Goal: Check status: Check status

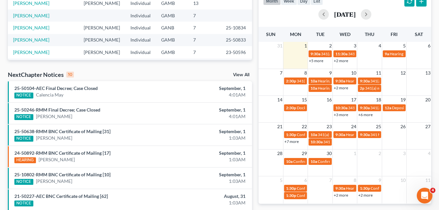
drag, startPoint x: 253, startPoint y: 47, endPoint x: 256, endPoint y: 24, distance: 23.4
click at [256, 24] on div "Monthly Progress Bankruptcy Bankruptcy [DATE] [DATE] [DATE] [DATE] [DATE] [DATE…" at bounding box center [344, 99] width 179 height 416
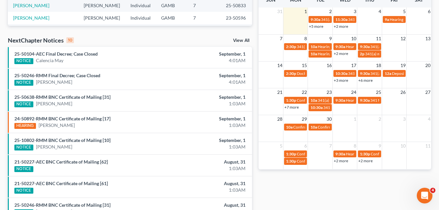
scroll to position [183, 0]
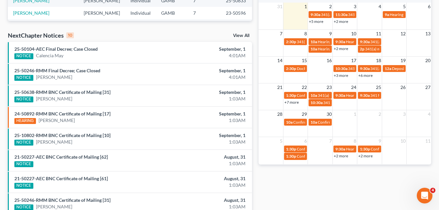
click at [317, 24] on link "+5 more" at bounding box center [316, 21] width 14 height 5
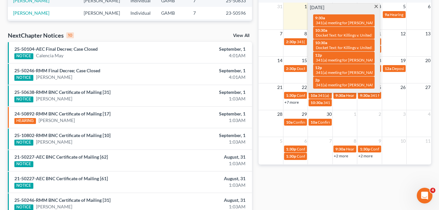
click at [376, 5] on span at bounding box center [375, 7] width 5 height 4
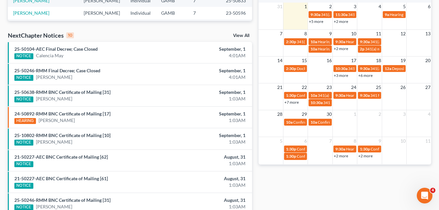
click at [340, 22] on link "+2 more" at bounding box center [340, 21] width 14 height 5
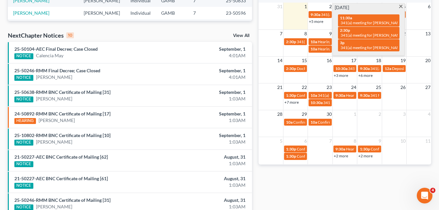
click at [401, 6] on span at bounding box center [400, 7] width 5 height 4
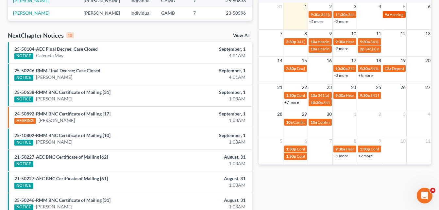
click at [396, 14] on span "Hearing for [PERSON_NAME] [PERSON_NAME]" at bounding box center [430, 14] width 82 height 5
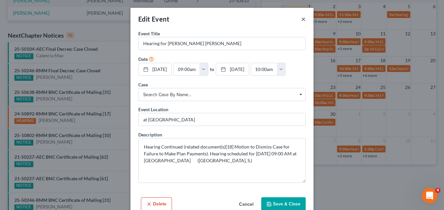
click at [301, 20] on button "×" at bounding box center [303, 19] width 5 height 8
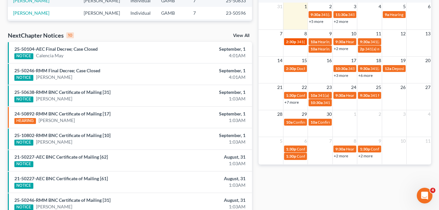
click at [298, 43] on span "341(a) meeting for [PERSON_NAME]" at bounding box center [328, 41] width 63 height 5
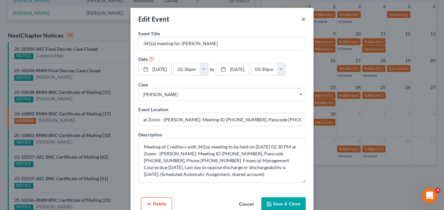
click at [302, 17] on button "×" at bounding box center [303, 19] width 5 height 8
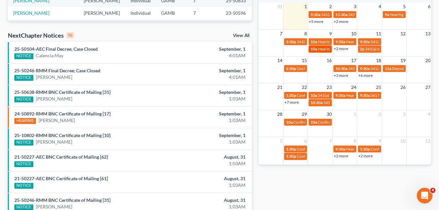
click at [320, 49] on span "Hearing for [PERSON_NAME]" at bounding box center [342, 48] width 51 height 5
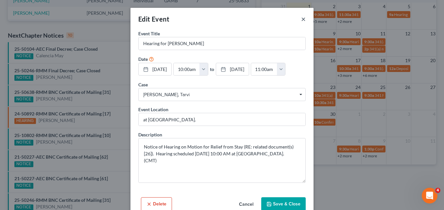
click at [301, 20] on button "×" at bounding box center [303, 19] width 5 height 8
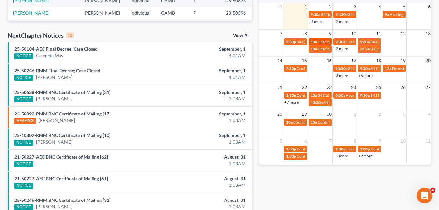
click at [321, 41] on span "Hearing for [PERSON_NAME]" at bounding box center [342, 41] width 51 height 5
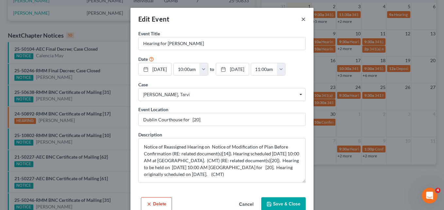
click at [301, 20] on button "×" at bounding box center [303, 19] width 5 height 8
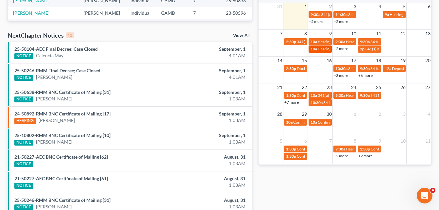
click at [321, 49] on span "Hearing for [PERSON_NAME]" at bounding box center [342, 48] width 51 height 5
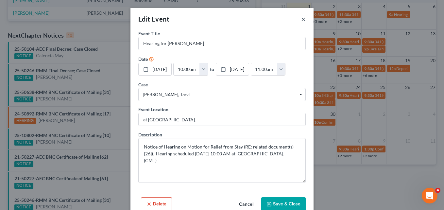
click at [301, 22] on button "×" at bounding box center [303, 19] width 5 height 8
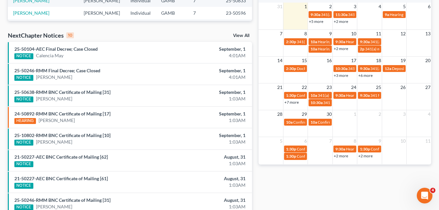
click at [255, 60] on div "Monthly Progress Bankruptcy Bankruptcy [DATE] [DATE] [DATE] [DATE] [DATE] [DATE…" at bounding box center [344, 59] width 179 height 416
